Goal: Information Seeking & Learning: Learn about a topic

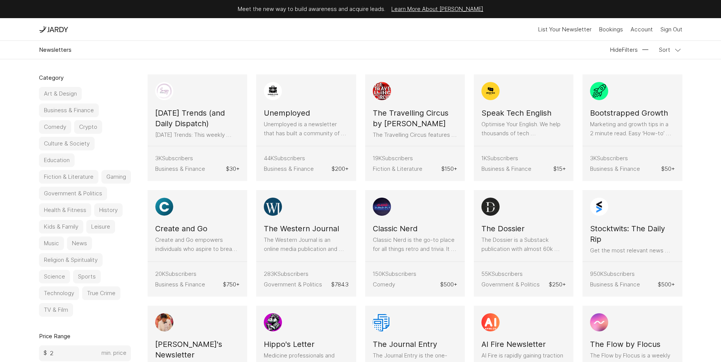
scroll to position [2, 0]
click at [61, 107] on button "Business & Finance" at bounding box center [69, 110] width 60 height 14
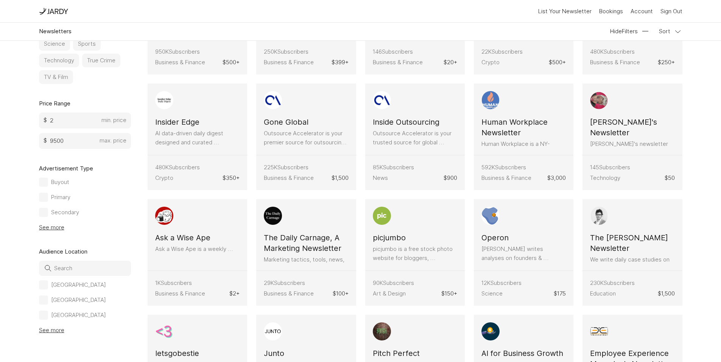
scroll to position [201, 0]
click at [70, 271] on input at bounding box center [85, 268] width 92 height 15
click at [48, 301] on label "[GEOGRAPHIC_DATA]" at bounding box center [72, 300] width 67 height 9
click at [0, 0] on input "[GEOGRAPHIC_DATA]" at bounding box center [0, 0] width 0 height 0
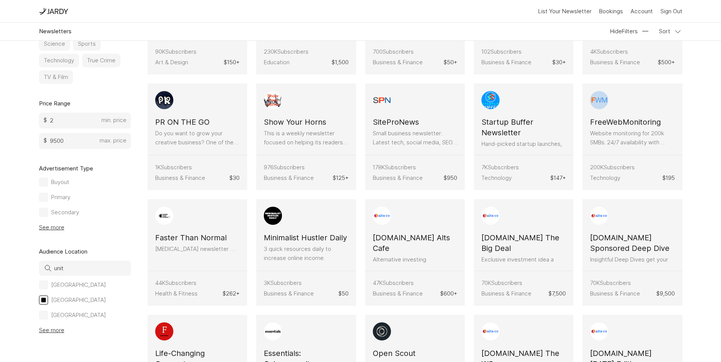
click at [46, 314] on div at bounding box center [43, 315] width 9 height 9
click at [0, 0] on input "[GEOGRAPHIC_DATA]" at bounding box center [0, 0] width 0 height 0
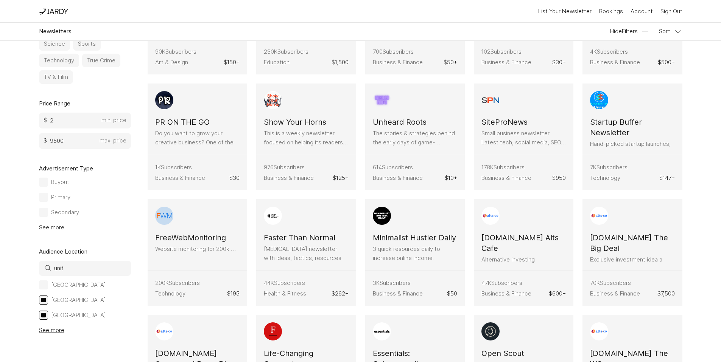
drag, startPoint x: 67, startPoint y: 272, endPoint x: 44, endPoint y: 271, distance: 23.1
click at [44, 271] on label "unit" at bounding box center [85, 268] width 92 height 15
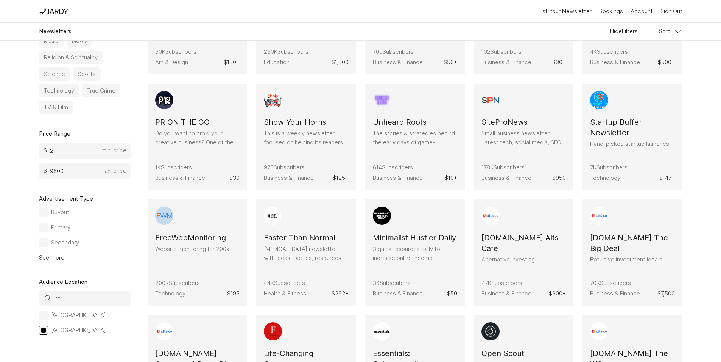
scroll to position [155, 0]
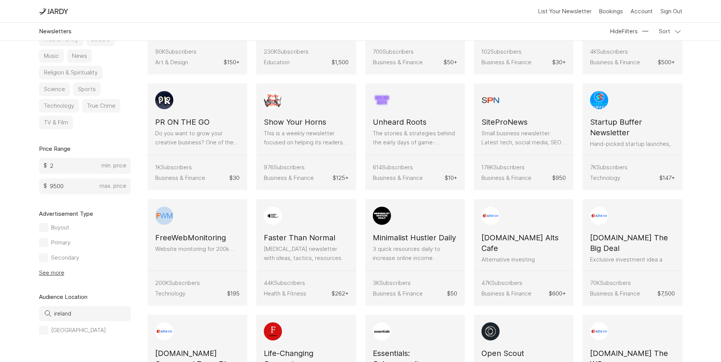
type input "ireland"
click at [45, 332] on div at bounding box center [43, 330] width 9 height 9
click at [0, 0] on input "[GEOGRAPHIC_DATA]" at bounding box center [0, 0] width 0 height 0
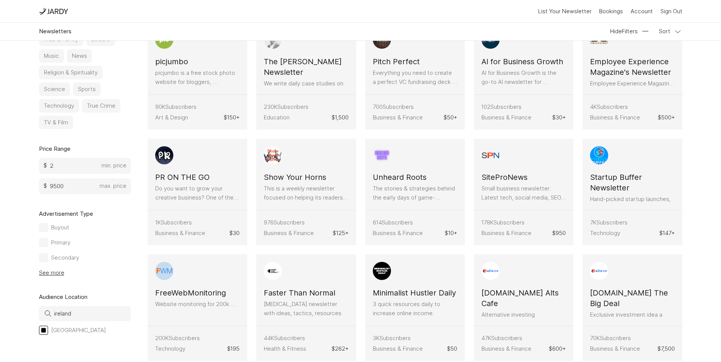
scroll to position [0, 0]
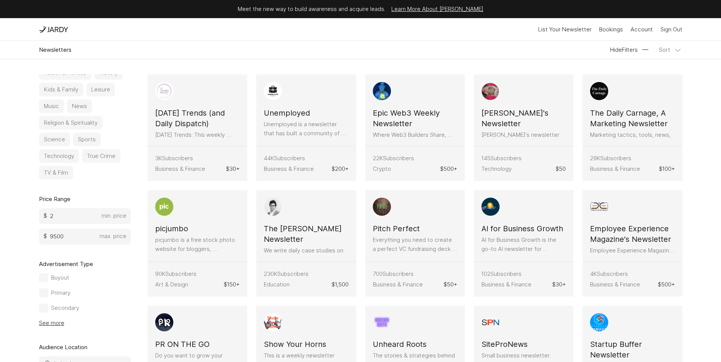
click at [667, 48] on button "Sort" at bounding box center [670, 49] width 23 height 9
click at [664, 89] on button "Price: Low to High" at bounding box center [642, 86] width 65 height 9
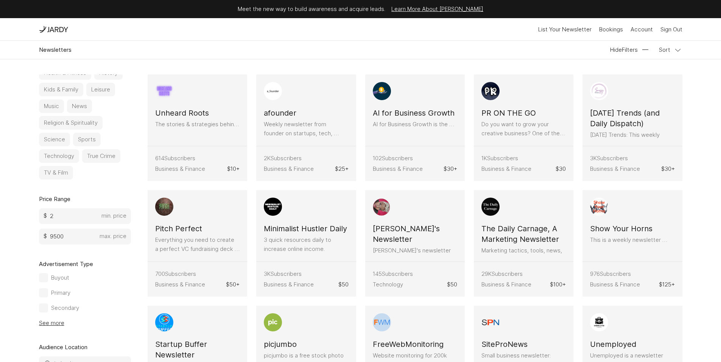
click at [194, 112] on h3 "Unheard Roots" at bounding box center [182, 113] width 54 height 11
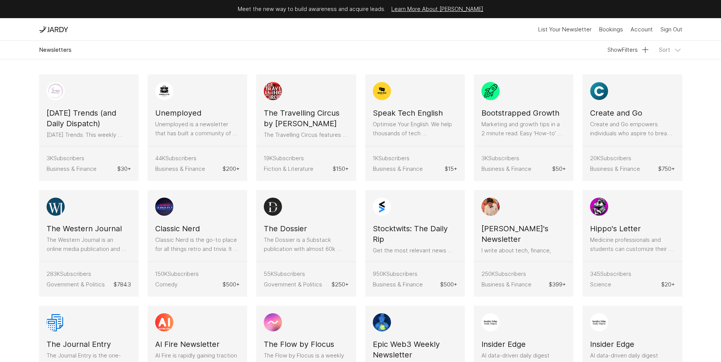
click at [669, 52] on button "Sort" at bounding box center [670, 49] width 23 height 9
click at [661, 87] on button "Price: Low to High" at bounding box center [642, 86] width 65 height 9
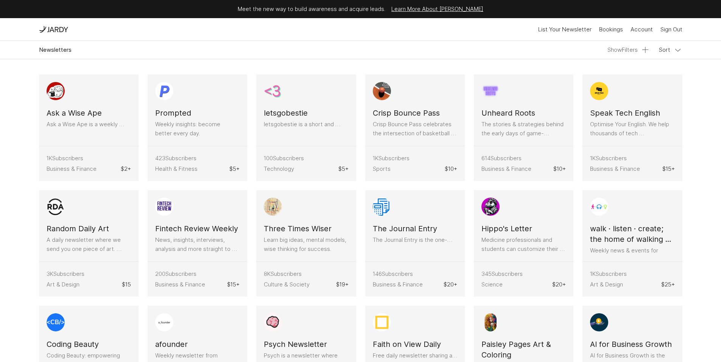
click at [622, 49] on button "Show Filters" at bounding box center [628, 49] width 42 height 9
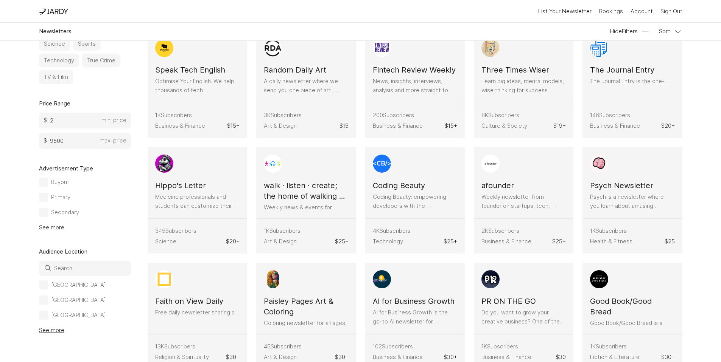
scroll to position [354, 0]
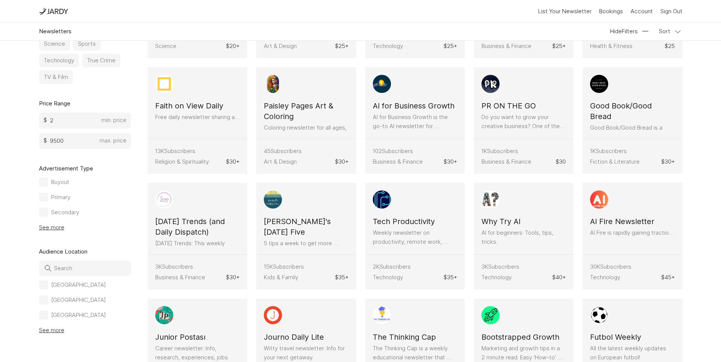
click at [60, 269] on input at bounding box center [85, 268] width 92 height 15
type input "united"
click at [48, 299] on label "[GEOGRAPHIC_DATA]" at bounding box center [72, 300] width 67 height 9
click at [0, 0] on input "[GEOGRAPHIC_DATA]" at bounding box center [0, 0] width 0 height 0
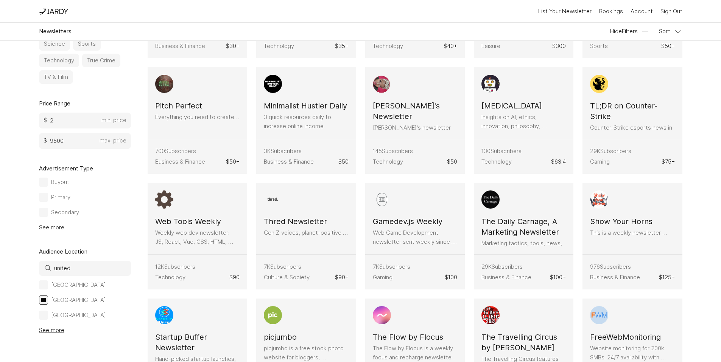
click at [44, 312] on div at bounding box center [43, 315] width 9 height 9
click at [0, 0] on input "[GEOGRAPHIC_DATA]" at bounding box center [0, 0] width 0 height 0
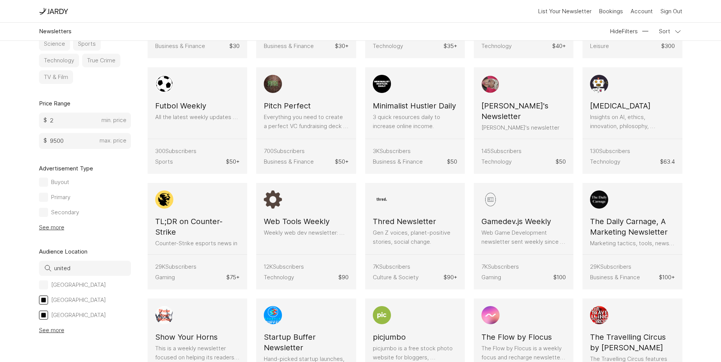
click at [41, 303] on div at bounding box center [43, 300] width 9 height 9
click at [0, 0] on input "[GEOGRAPHIC_DATA]" at bounding box center [0, 0] width 0 height 0
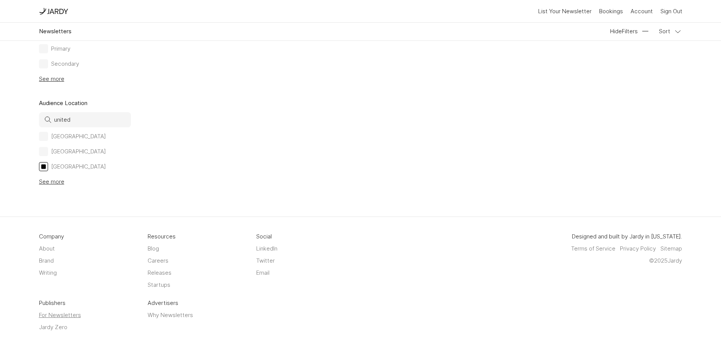
click at [42, 311] on link "For Newsletters" at bounding box center [89, 315] width 100 height 9
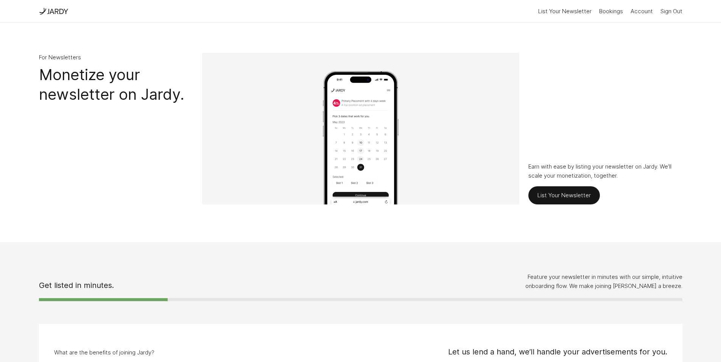
scroll to position [199, 0]
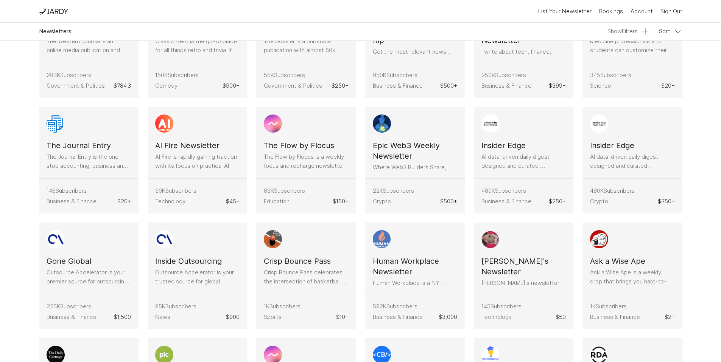
click at [635, 33] on button "Show Filters" at bounding box center [628, 31] width 42 height 9
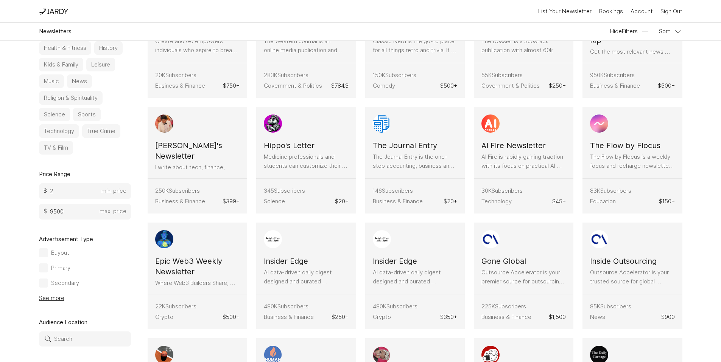
scroll to position [201, 0]
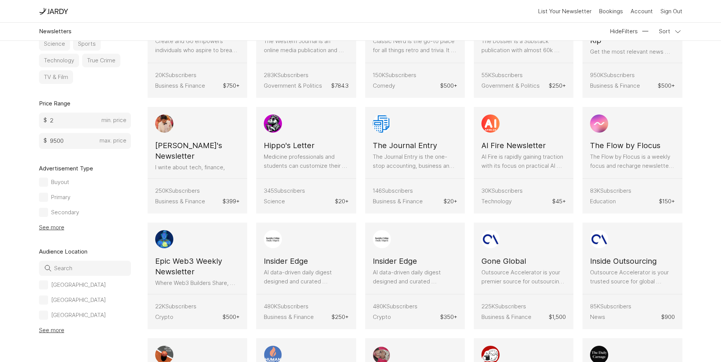
click at [69, 272] on input at bounding box center [85, 268] width 92 height 15
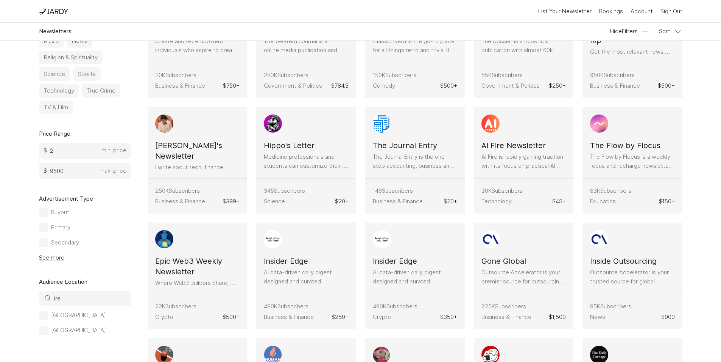
scroll to position [155, 0]
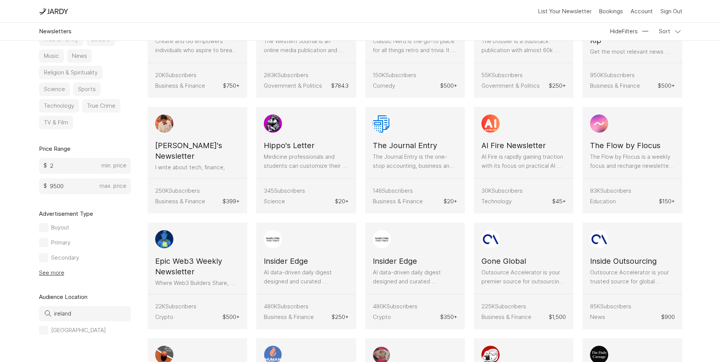
type input "ireland"
click at [48, 332] on label "[GEOGRAPHIC_DATA]" at bounding box center [72, 330] width 67 height 9
click at [0, 0] on input "[GEOGRAPHIC_DATA]" at bounding box center [0, 0] width 0 height 0
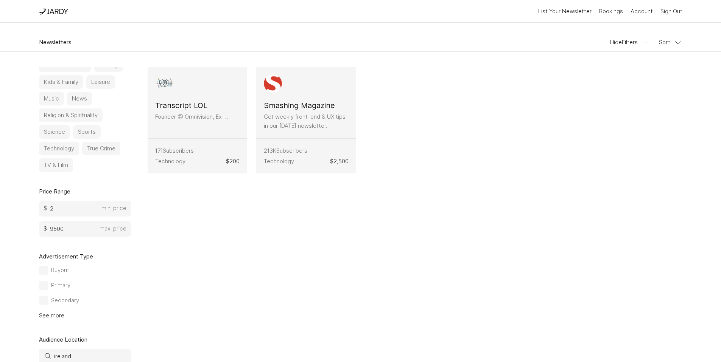
scroll to position [0, 0]
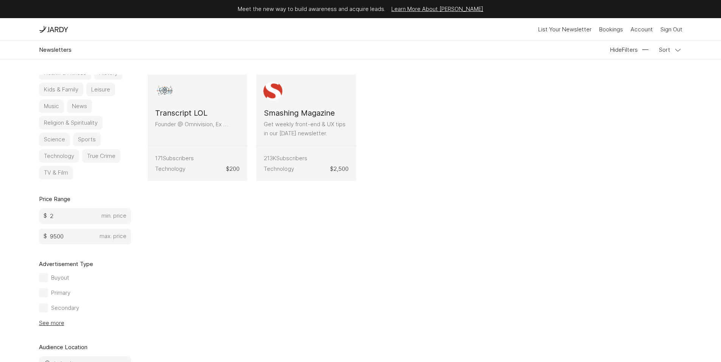
click at [308, 115] on h3 "Smashing Magazine" at bounding box center [299, 113] width 71 height 11
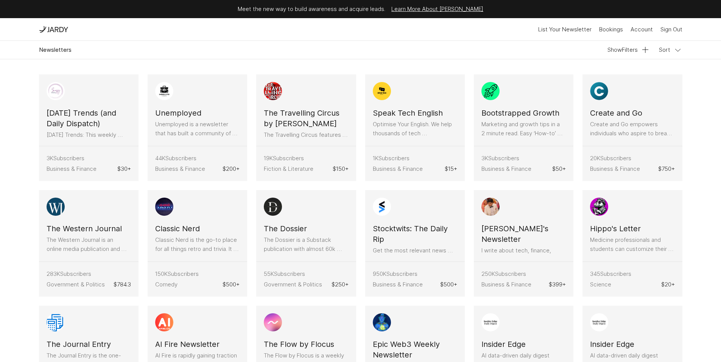
drag, startPoint x: 641, startPoint y: 50, endPoint x: 590, endPoint y: 62, distance: 52.2
click at [641, 50] on icon at bounding box center [645, 49] width 9 height 9
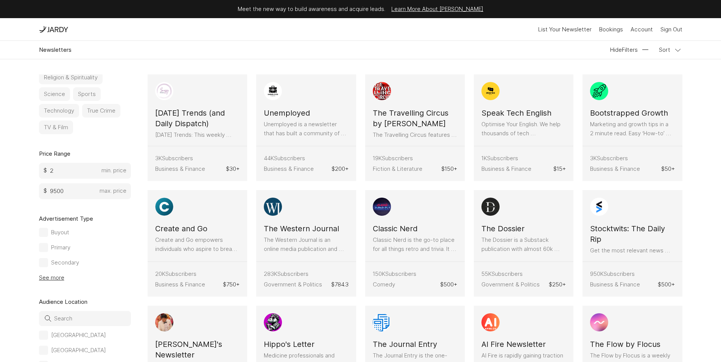
scroll to position [201, 0]
click at [69, 321] on input at bounding box center [85, 318] width 92 height 15
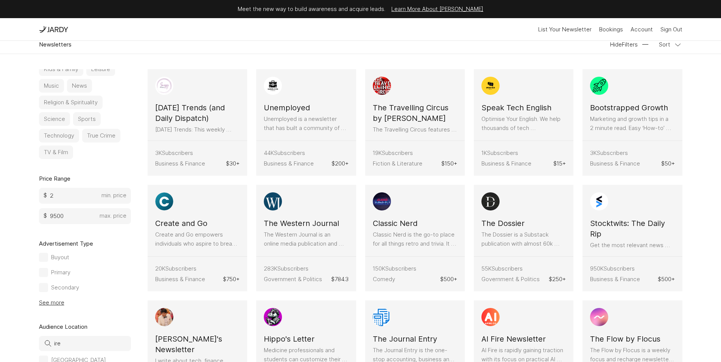
scroll to position [155, 0]
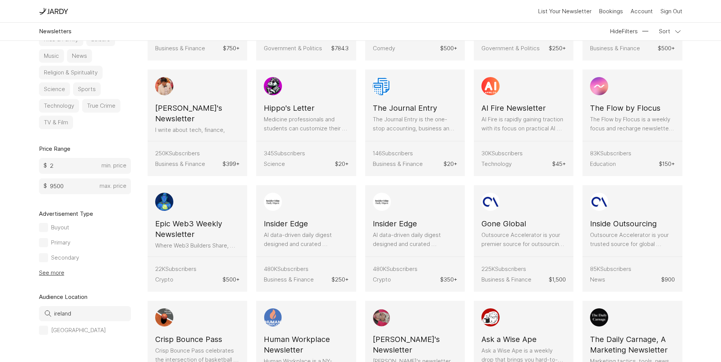
type input "ireland"
click at [44, 331] on div at bounding box center [43, 330] width 5 height 5
click at [0, 0] on input "[GEOGRAPHIC_DATA]" at bounding box center [0, 0] width 0 height 0
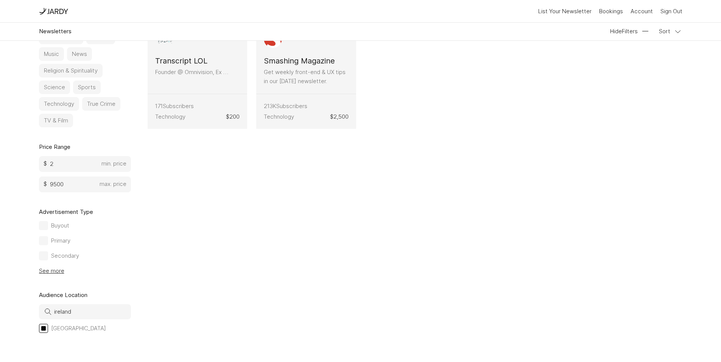
scroll to position [0, 0]
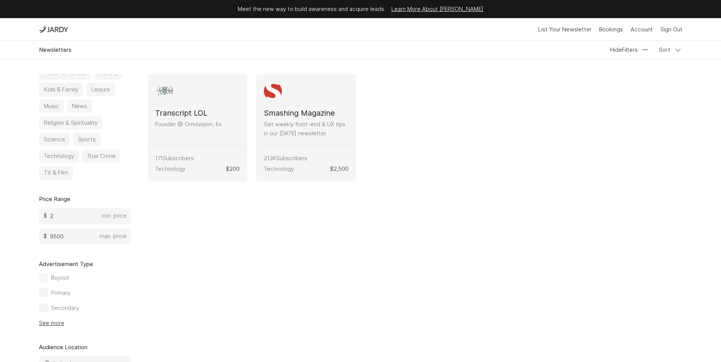
click at [178, 113] on h3 "Transcript LOL" at bounding box center [181, 113] width 52 height 11
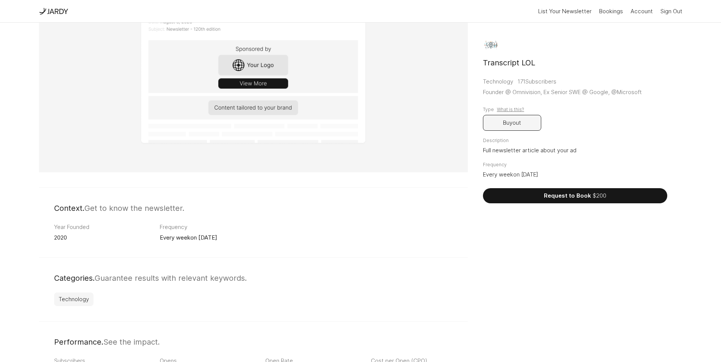
scroll to position [130, 0]
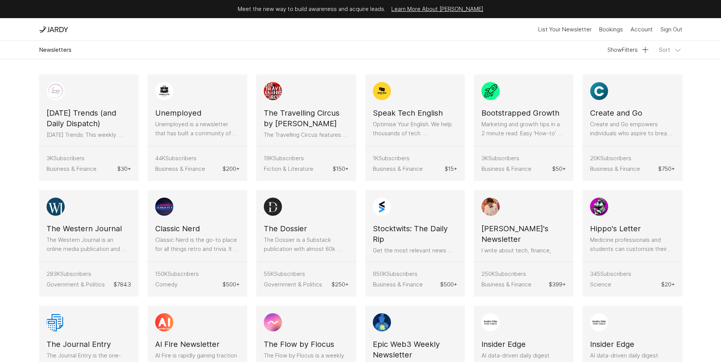
click at [670, 50] on button "Sort" at bounding box center [670, 49] width 23 height 9
click at [654, 86] on button "Price: Low to High" at bounding box center [642, 86] width 65 height 9
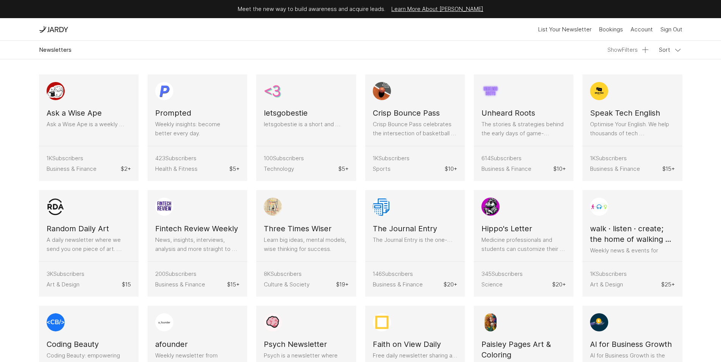
click at [622, 51] on button "Show Filters" at bounding box center [628, 49] width 42 height 9
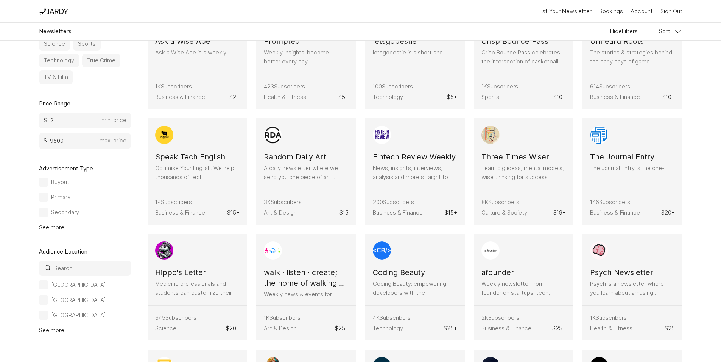
scroll to position [73, 0]
click at [61, 272] on input at bounding box center [85, 268] width 92 height 15
type input "united"
click at [45, 317] on div at bounding box center [43, 315] width 9 height 9
click at [0, 0] on input "[GEOGRAPHIC_DATA]" at bounding box center [0, 0] width 0 height 0
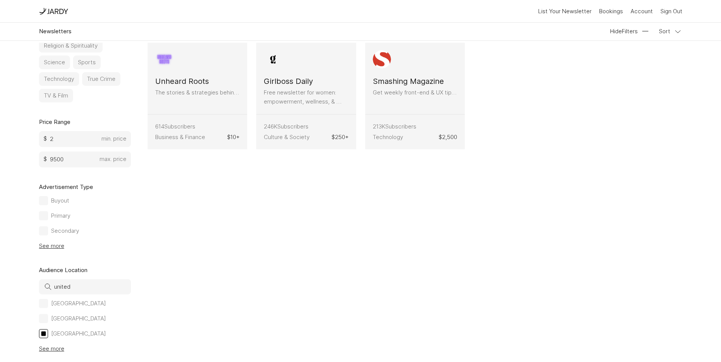
scroll to position [23, 0]
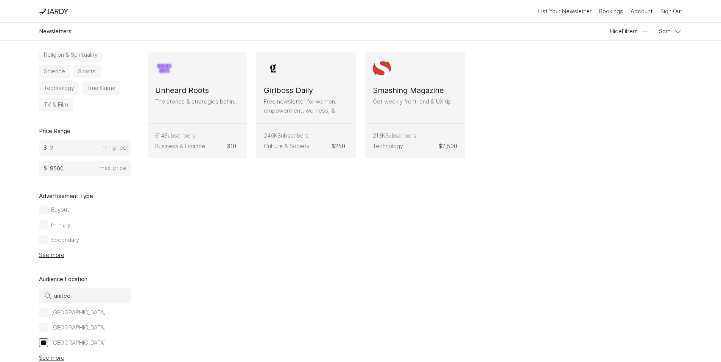
click at [43, 330] on div at bounding box center [43, 328] width 5 height 5
click at [0, 0] on input "[GEOGRAPHIC_DATA]" at bounding box center [0, 0] width 0 height 0
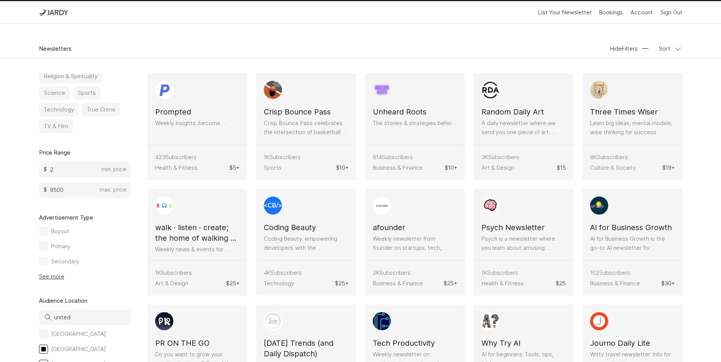
scroll to position [0, 0]
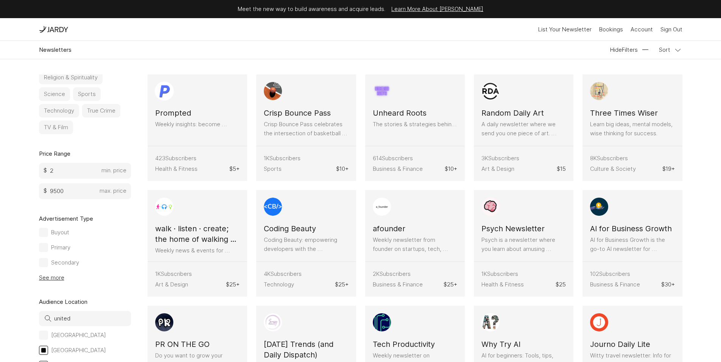
click at [165, 114] on h3 "Prompted" at bounding box center [173, 113] width 36 height 11
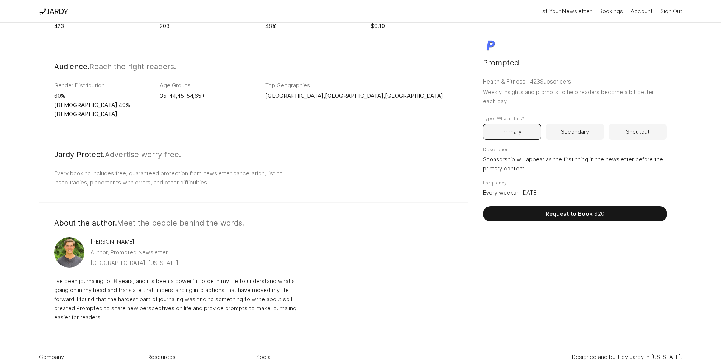
scroll to position [438, 0]
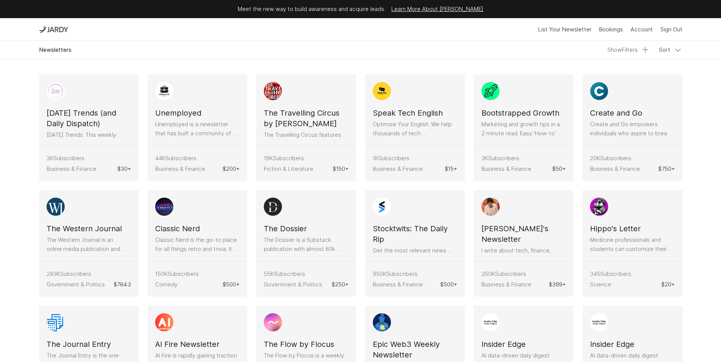
click at [625, 51] on button "Show Filters" at bounding box center [628, 49] width 42 height 9
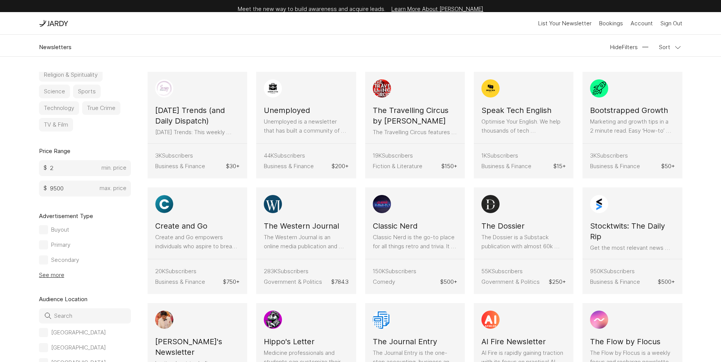
scroll to position [11, 0]
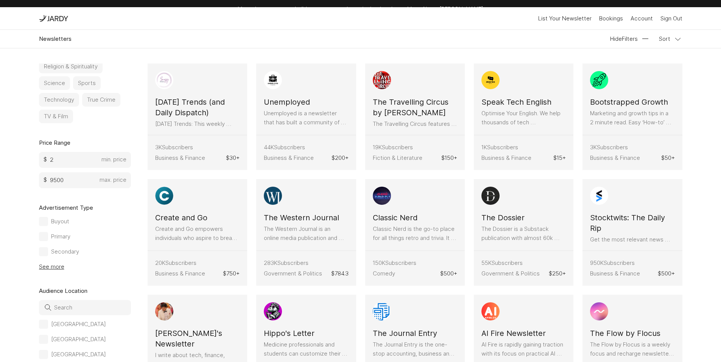
click at [59, 306] on input at bounding box center [85, 307] width 92 height 15
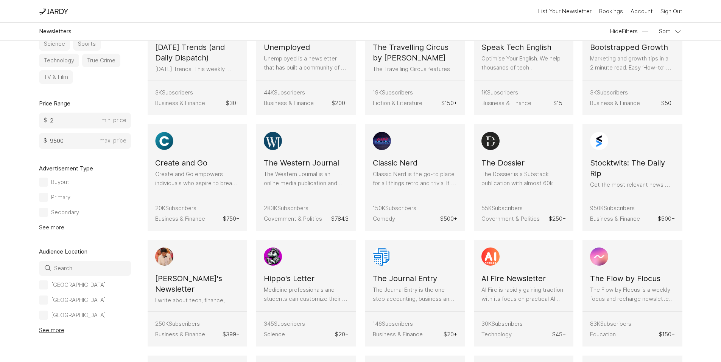
scroll to position [72, 0]
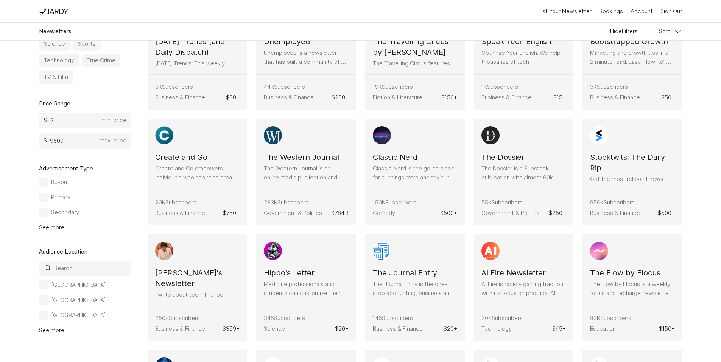
click at [52, 230] on button "See more" at bounding box center [51, 227] width 25 height 9
click at [57, 329] on button "See more" at bounding box center [51, 330] width 25 height 9
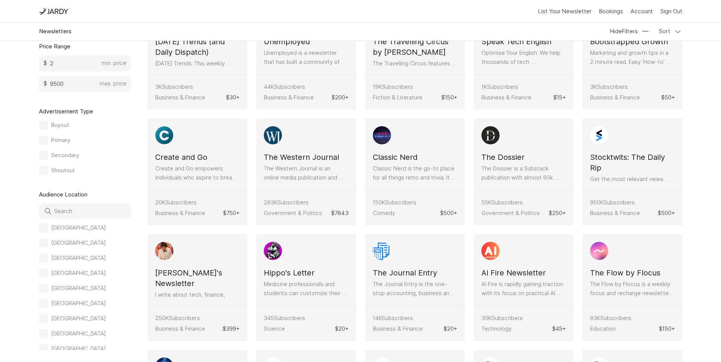
scroll to position [204, 0]
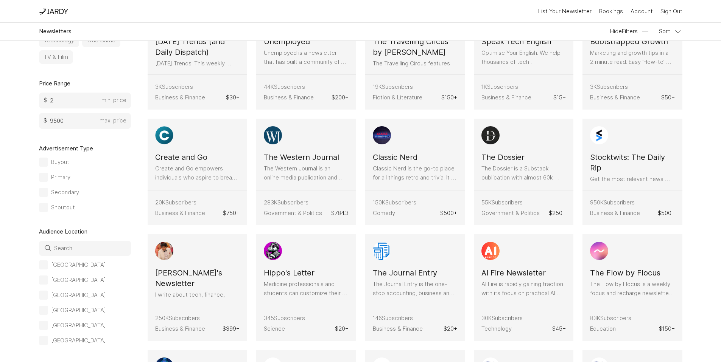
click at [65, 256] on input at bounding box center [85, 248] width 92 height 15
type input "united"
click at [47, 285] on div at bounding box center [43, 280] width 9 height 9
click at [0, 0] on input "[GEOGRAPHIC_DATA]" at bounding box center [0, 0] width 0 height 0
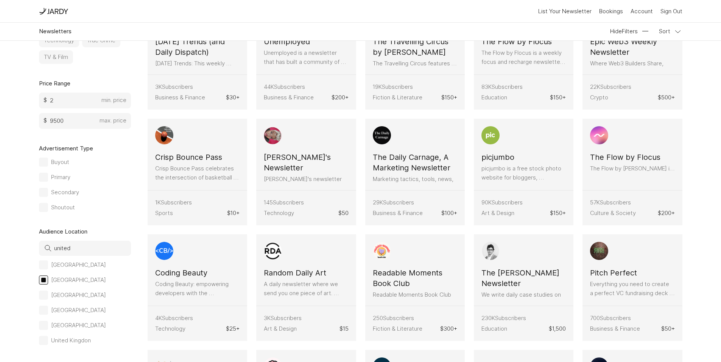
click at [45, 298] on div at bounding box center [43, 295] width 5 height 5
click at [0, 0] on input "[GEOGRAPHIC_DATA]" at bounding box center [0, 0] width 0 height 0
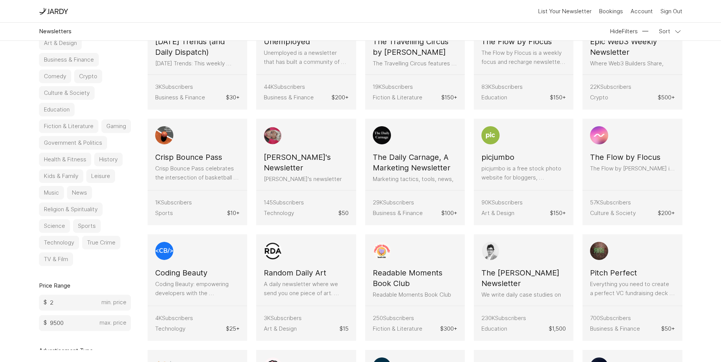
scroll to position [0, 0]
click at [81, 65] on button "Business & Finance" at bounding box center [69, 61] width 60 height 14
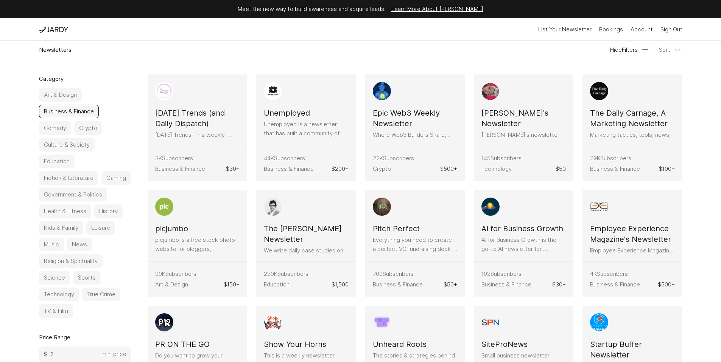
click at [676, 51] on rect at bounding box center [677, 49] width 9 height 9
click at [664, 82] on button "Price: Low to High" at bounding box center [642, 86] width 65 height 9
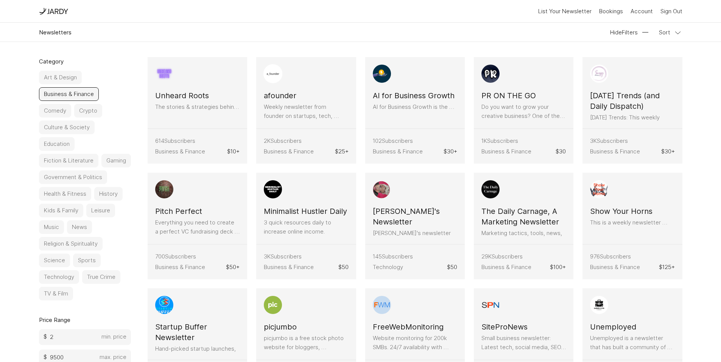
scroll to position [9, 0]
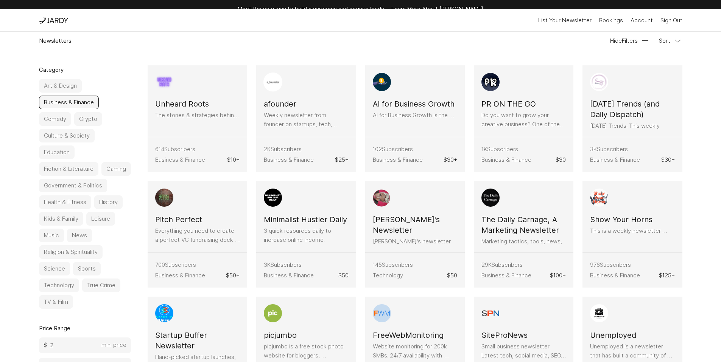
click at [280, 103] on h3 "afounder" at bounding box center [280, 104] width 33 height 11
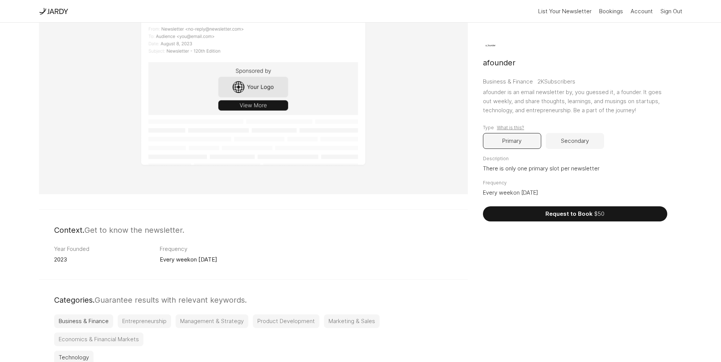
scroll to position [56, 0]
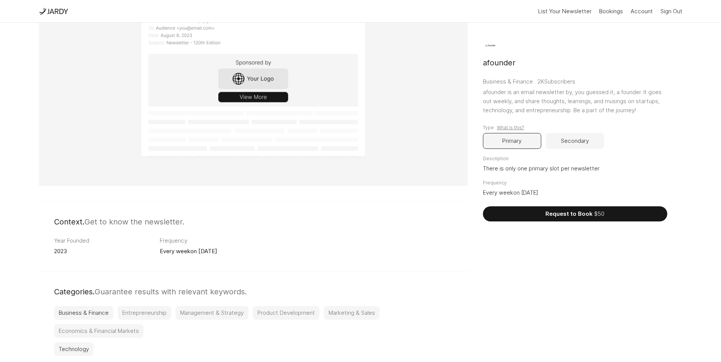
click at [571, 144] on button "Secondary" at bounding box center [575, 141] width 58 height 16
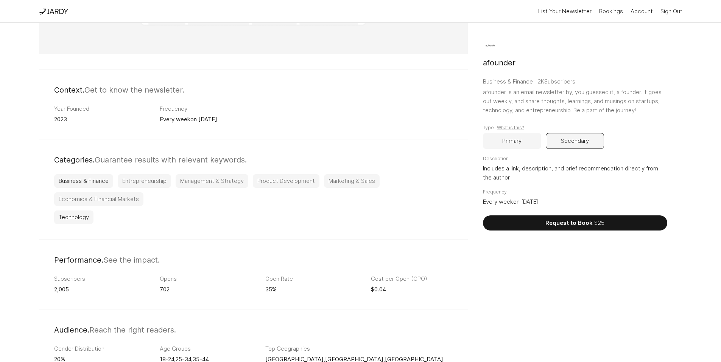
scroll to position [242, 0]
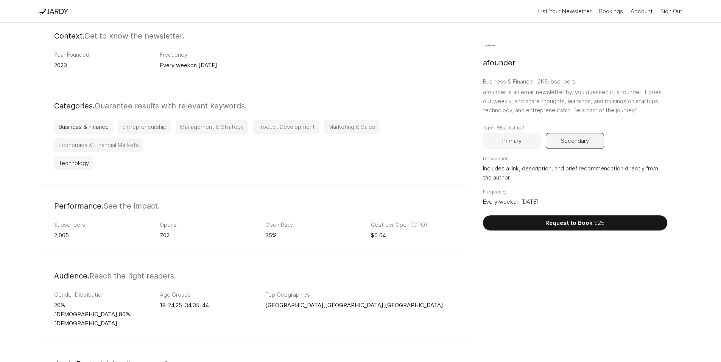
click at [511, 140] on button "Primary" at bounding box center [512, 141] width 58 height 16
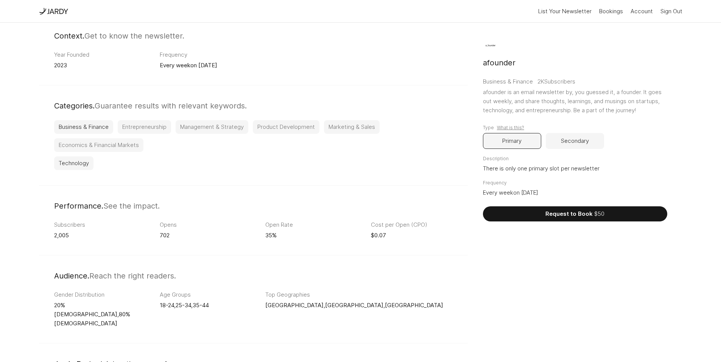
click at [602, 139] on button "Secondary" at bounding box center [575, 141] width 58 height 16
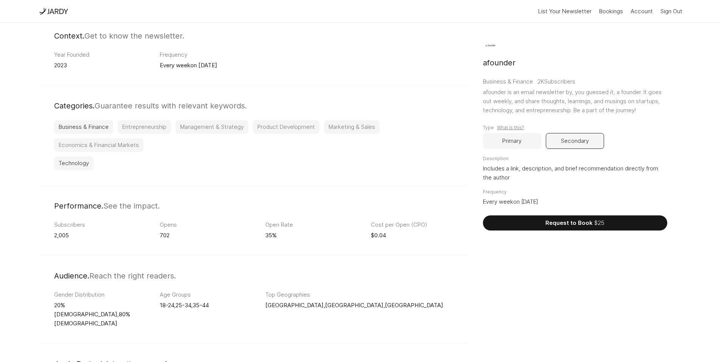
click at [513, 142] on button "Primary" at bounding box center [512, 141] width 58 height 16
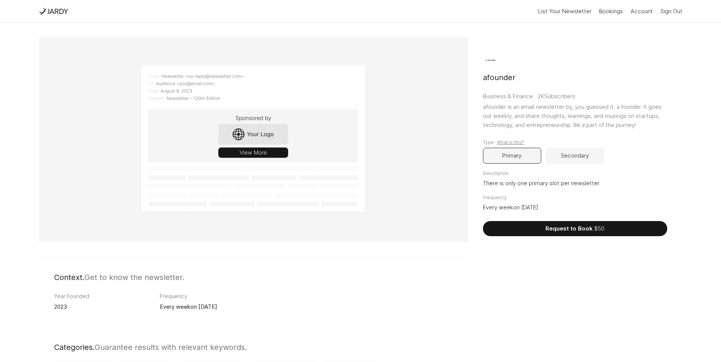
scroll to position [0, 0]
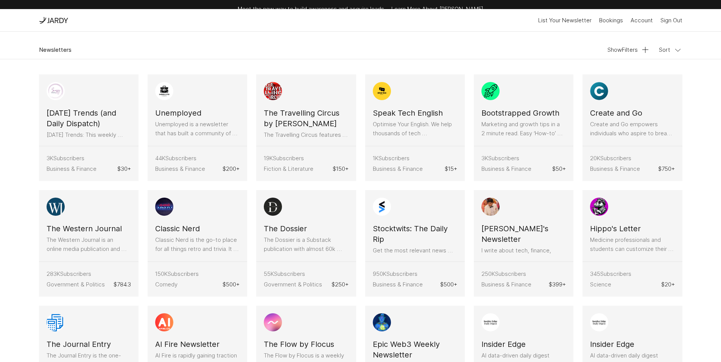
scroll to position [9, 0]
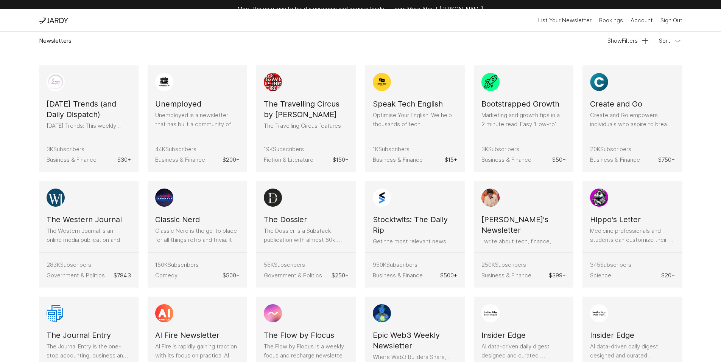
click at [610, 35] on div "Newsletters Show Filters Sort" at bounding box center [360, 41] width 643 height 18
click at [615, 39] on button "Show Filters" at bounding box center [628, 40] width 42 height 9
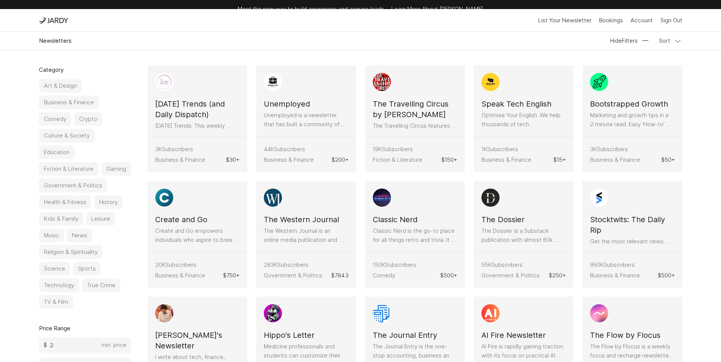
click at [45, 101] on button "Business & Finance" at bounding box center [69, 103] width 60 height 14
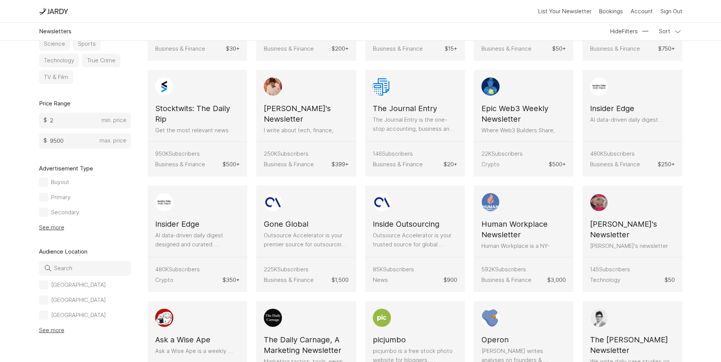
scroll to position [121, 0]
click at [43, 329] on button "See more" at bounding box center [51, 330] width 25 height 9
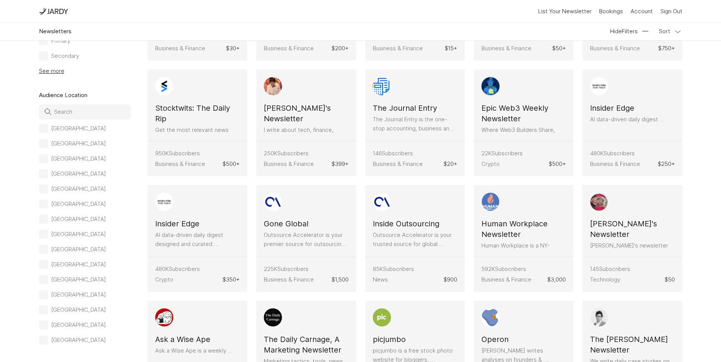
scroll to position [342, 0]
drag, startPoint x: 46, startPoint y: 267, endPoint x: 44, endPoint y: 260, distance: 6.7
click at [46, 252] on div at bounding box center [43, 247] width 9 height 9
click at [0, 0] on input "[GEOGRAPHIC_DATA]" at bounding box center [0, 0] width 0 height 0
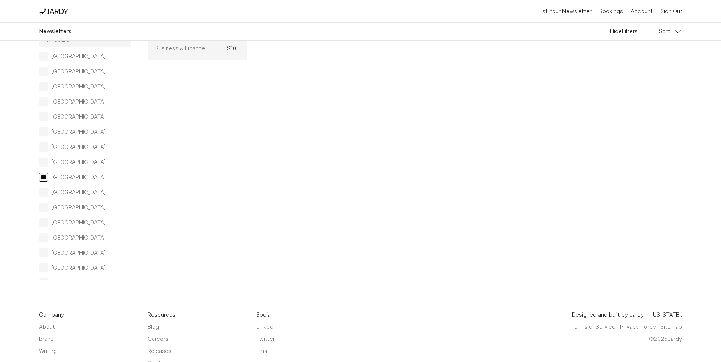
click at [44, 167] on div at bounding box center [43, 162] width 9 height 9
click at [0, 0] on input "[GEOGRAPHIC_DATA]" at bounding box center [0, 0] width 0 height 0
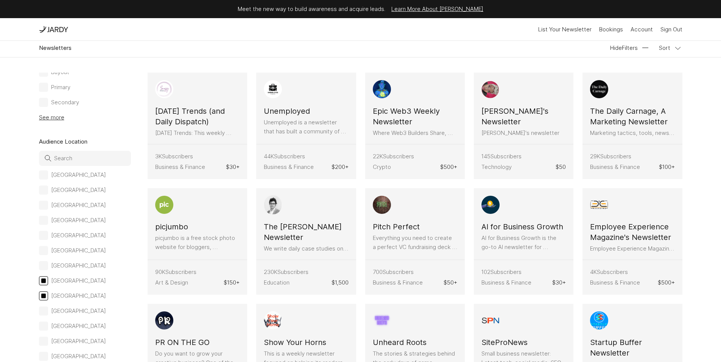
scroll to position [0, 0]
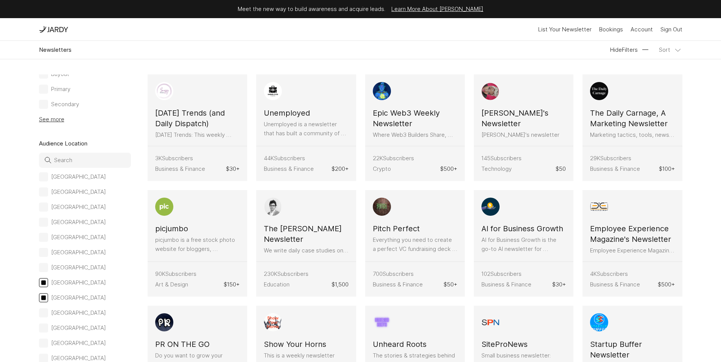
click at [675, 51] on rect at bounding box center [677, 49] width 9 height 9
click at [657, 87] on button "Price: Low to High" at bounding box center [642, 86] width 65 height 9
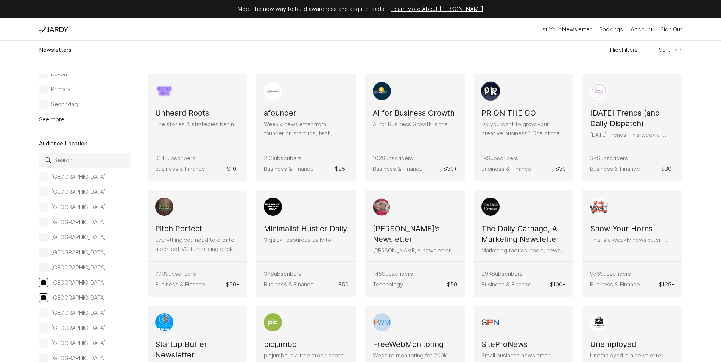
click at [506, 113] on h3 "PR ON THE GO" at bounding box center [508, 113] width 54 height 11
